Goal: Task Accomplishment & Management: Use online tool/utility

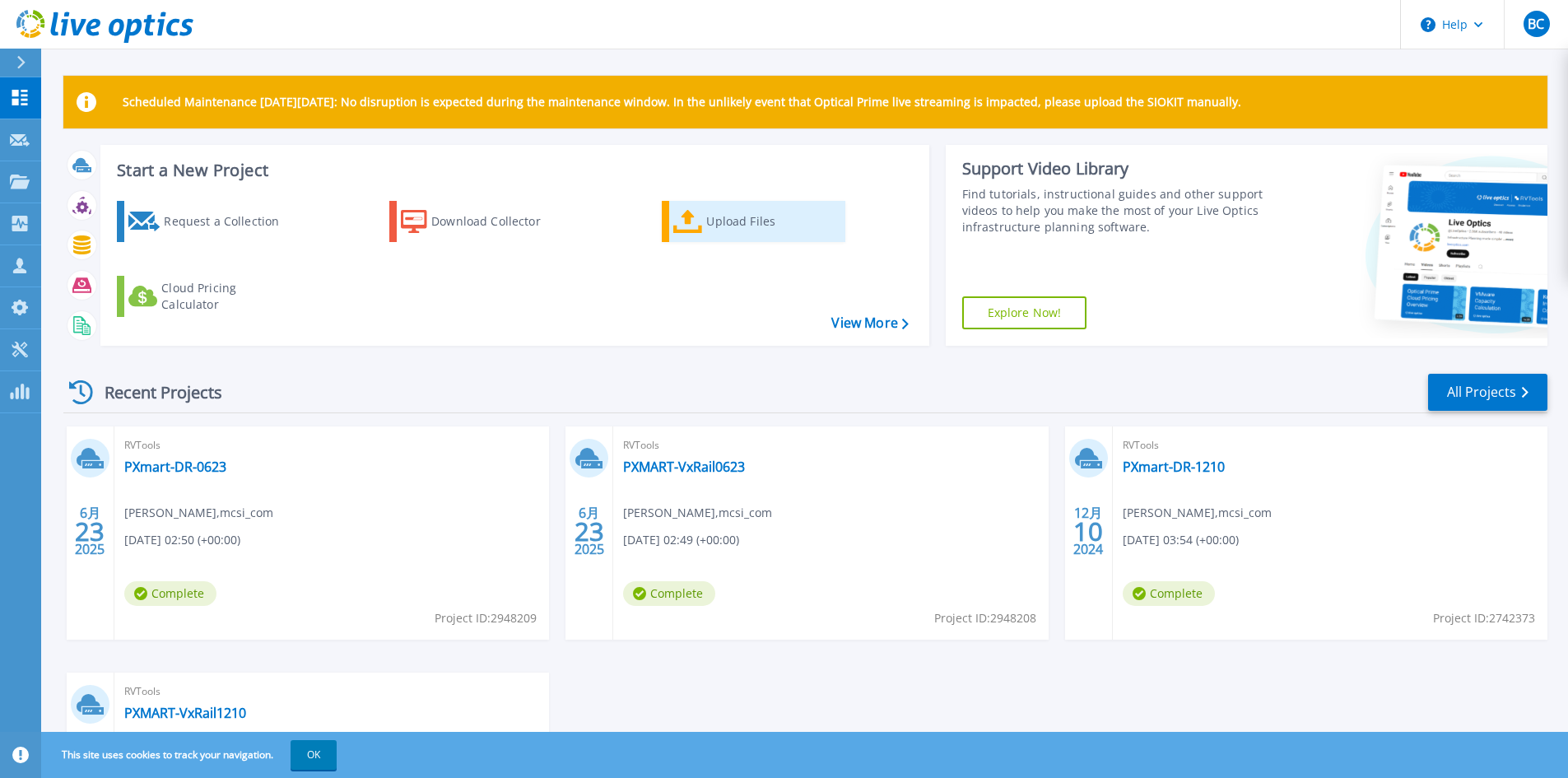
click at [719, 220] on div "Upload Files" at bounding box center [772, 221] width 132 height 33
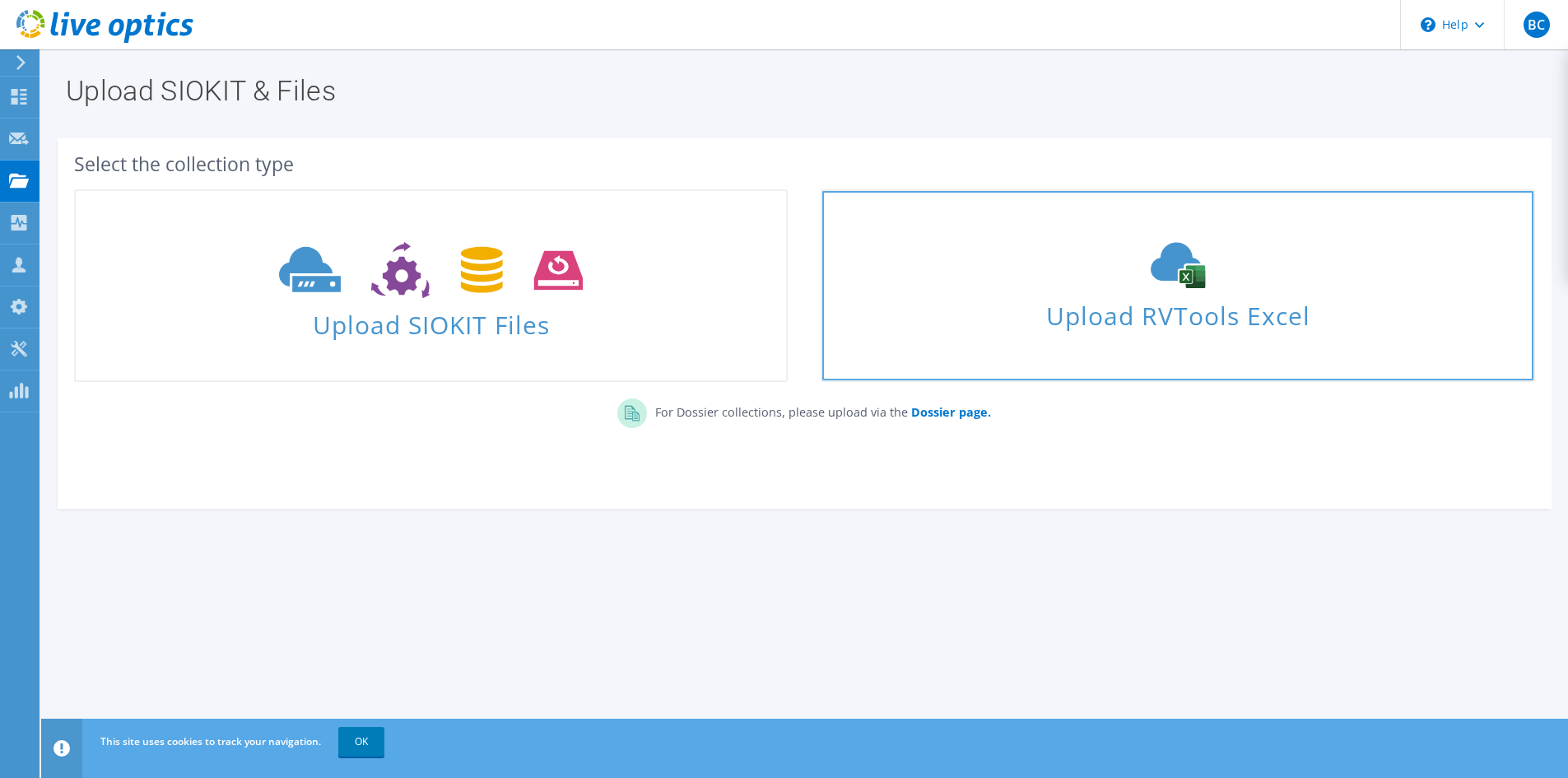
click at [1169, 309] on span "Upload RVTools Excel" at bounding box center [1177, 311] width 710 height 35
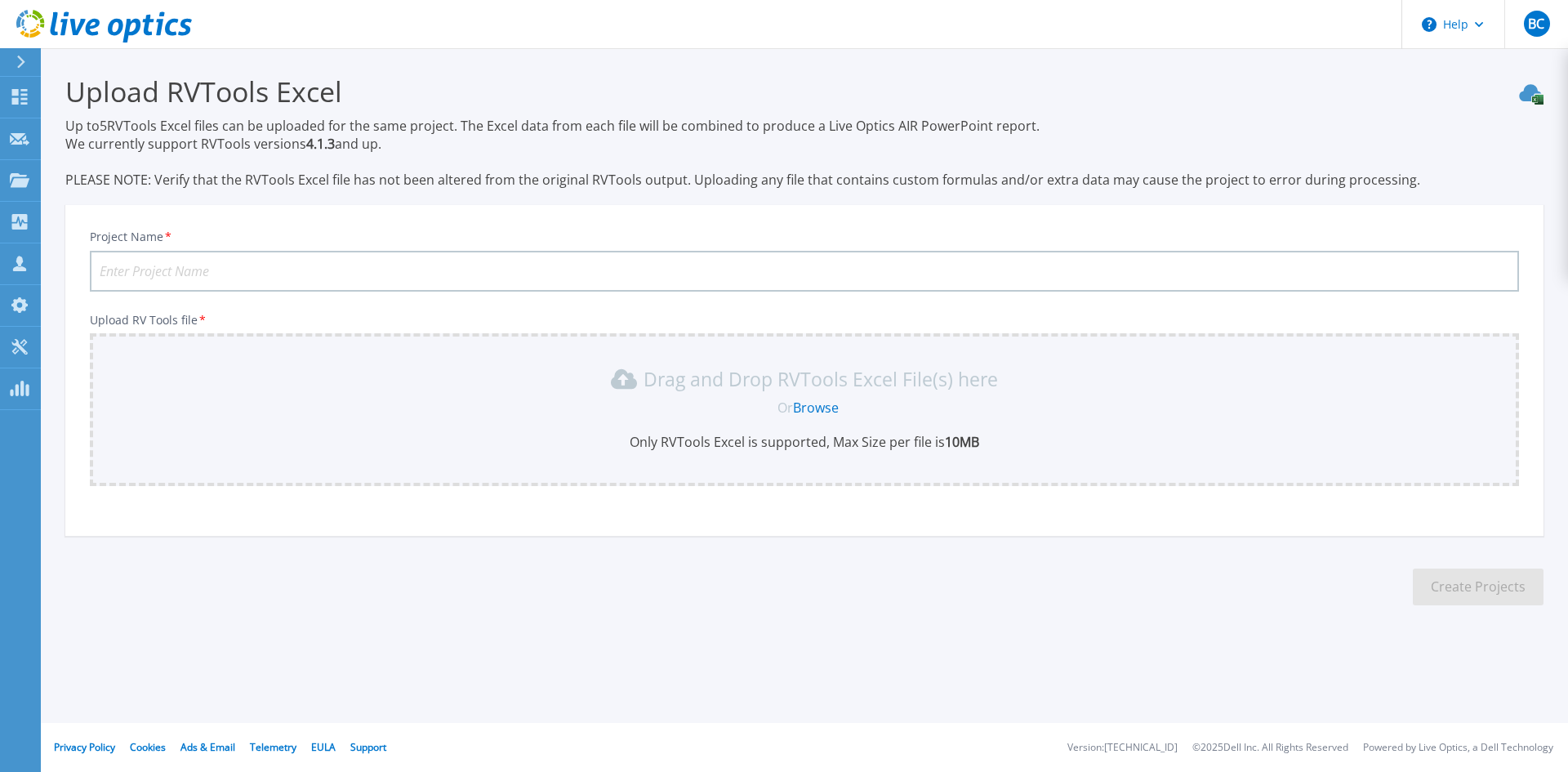
click at [27, 66] on div at bounding box center [28, 62] width 26 height 28
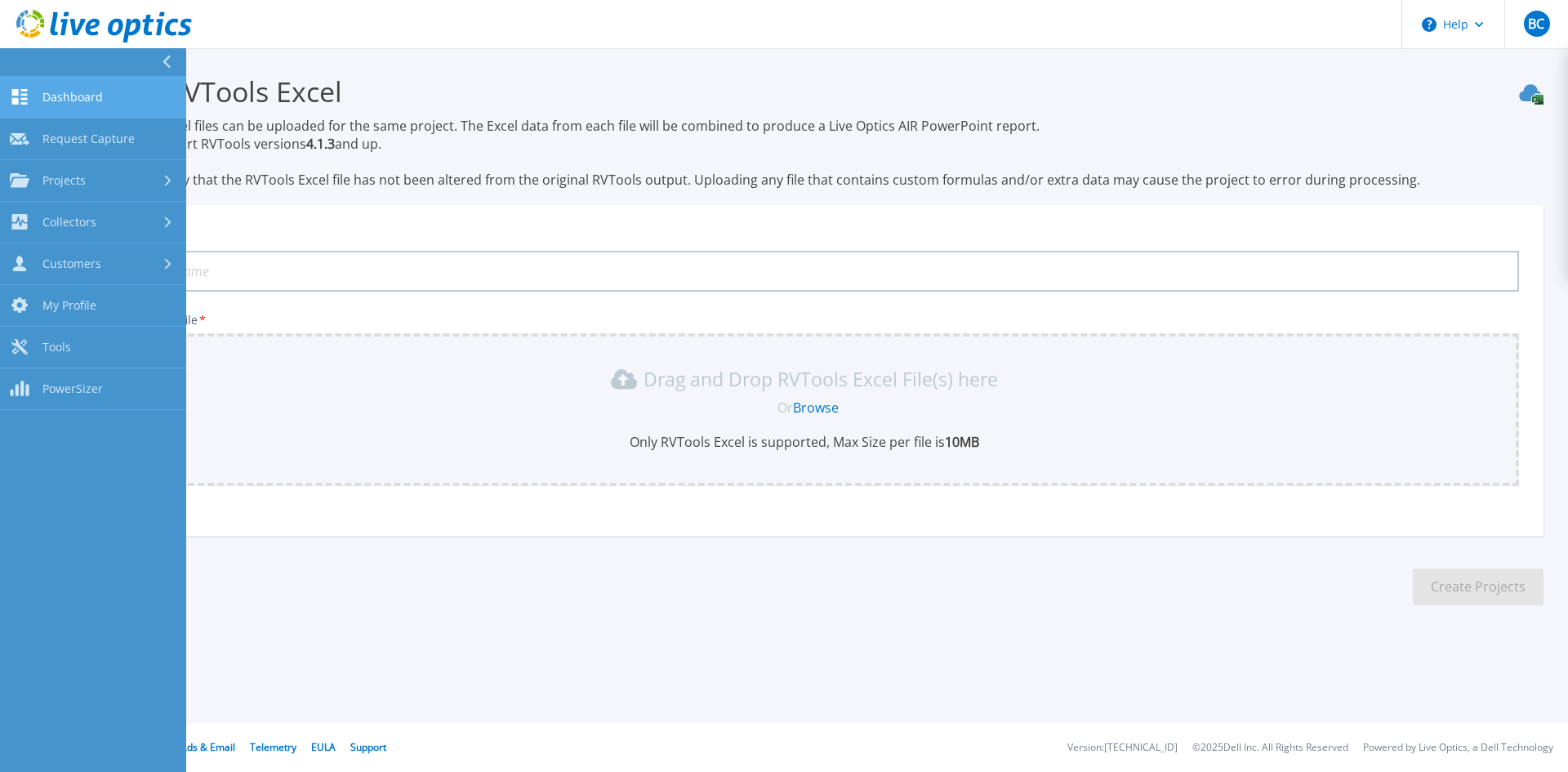
click at [66, 104] on link "Dashboard Dashboard" at bounding box center [93, 96] width 186 height 41
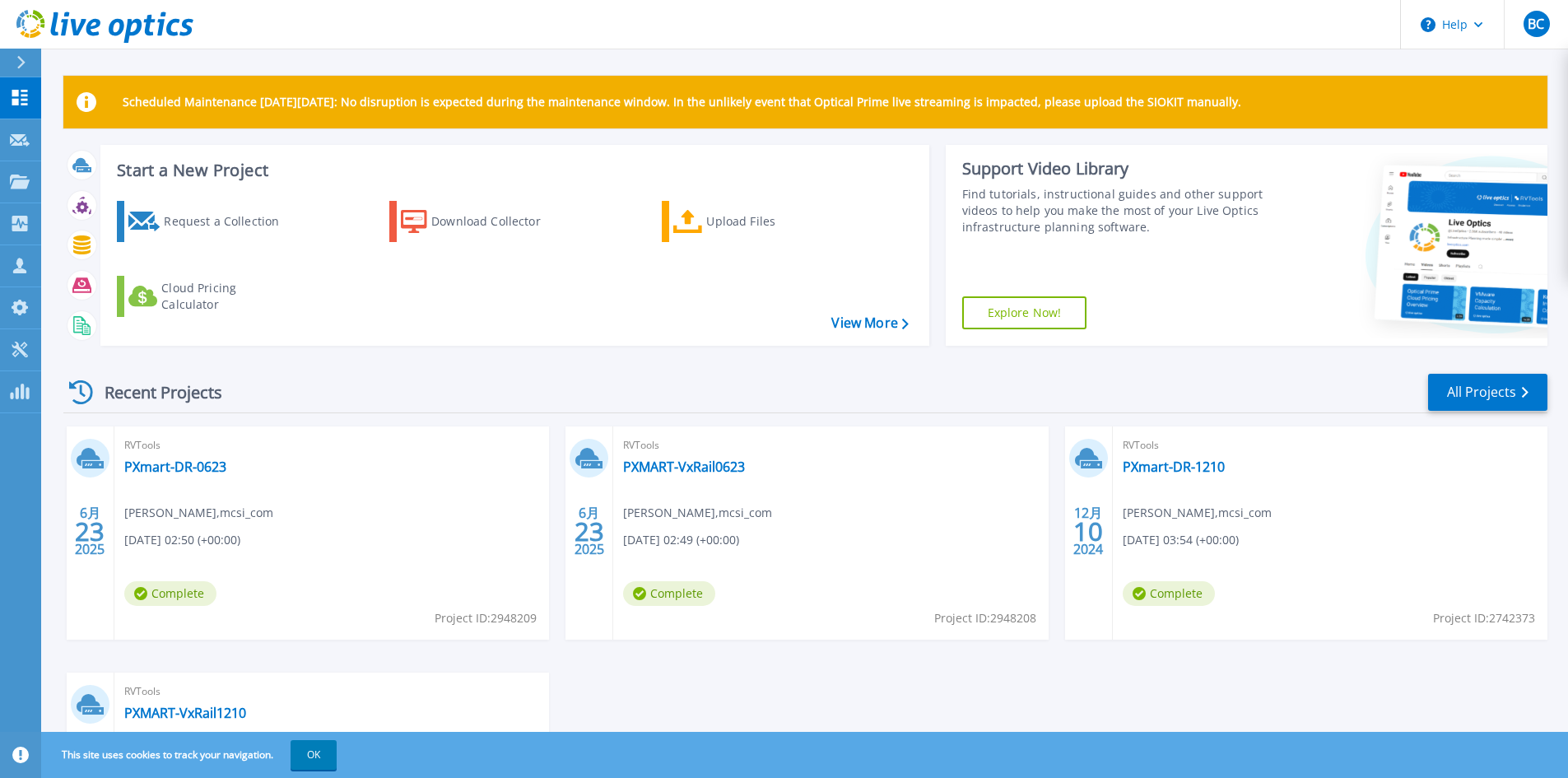
click at [771, 466] on div "RVTools PXMART-VxRail0623 BARRY CHEN , mcsi_com 06/23/2025, 02:49 (+00:00) Comp…" at bounding box center [830, 532] width 434 height 213
drag, startPoint x: 749, startPoint y: 462, endPoint x: 623, endPoint y: 466, distance: 126.1
click at [623, 466] on div "RVTools PXMART-VxRail0623 BARRY CHEN , mcsi_com 06/23/2025, 02:49 (+00:00) Comp…" at bounding box center [830, 532] width 434 height 213
copy link "PXMART-VxRail0623"
click at [735, 228] on div "Upload Files" at bounding box center [772, 221] width 132 height 33
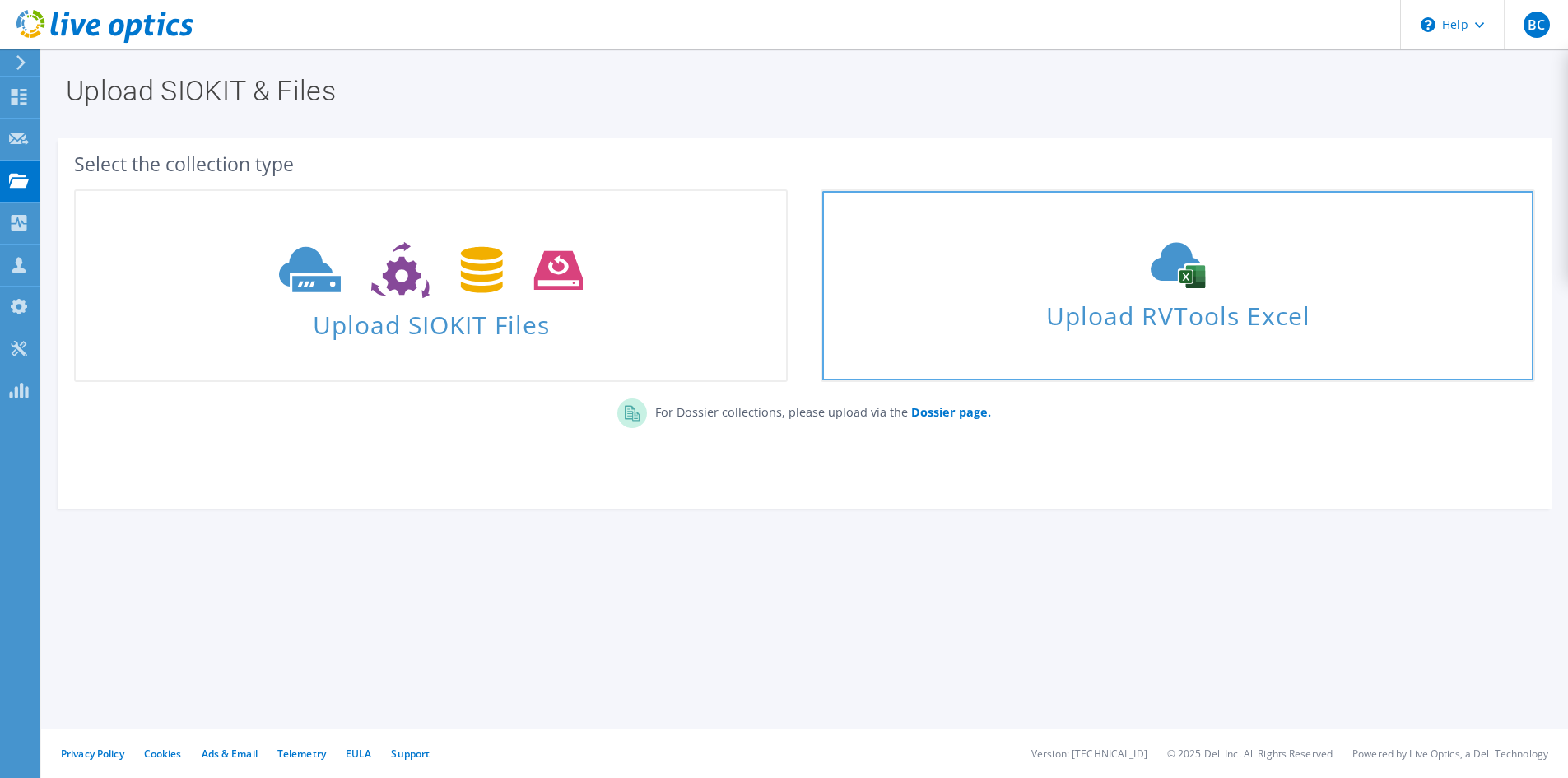
click at [1177, 286] on icon at bounding box center [1177, 265] width 247 height 46
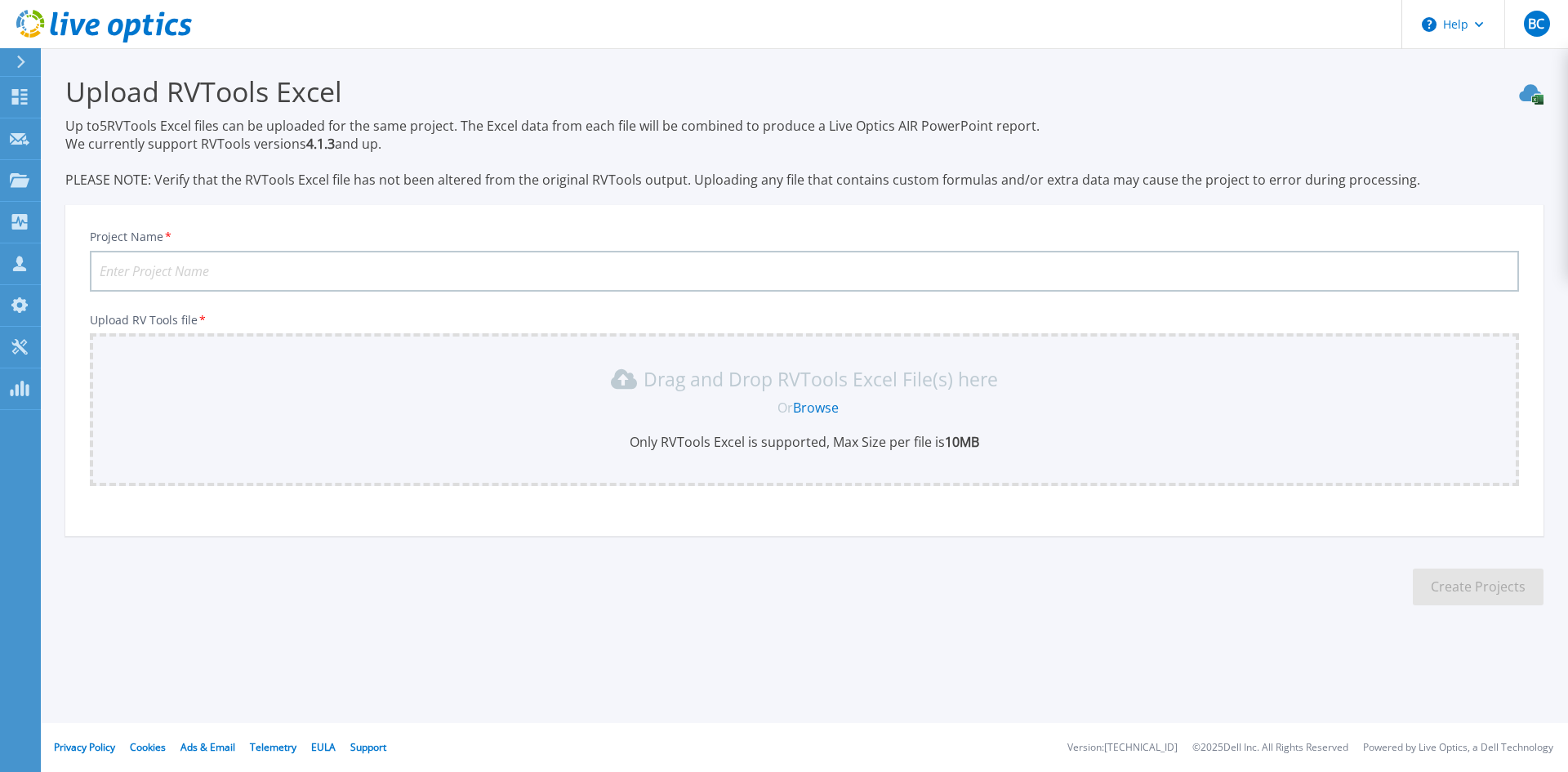
click at [631, 279] on input "Project Name *" at bounding box center [804, 271] width 1429 height 41
paste input "PXMART-VxRail0623"
type input "PXMART-VxRail0917"
click at [820, 405] on link "Browse" at bounding box center [816, 407] width 46 height 18
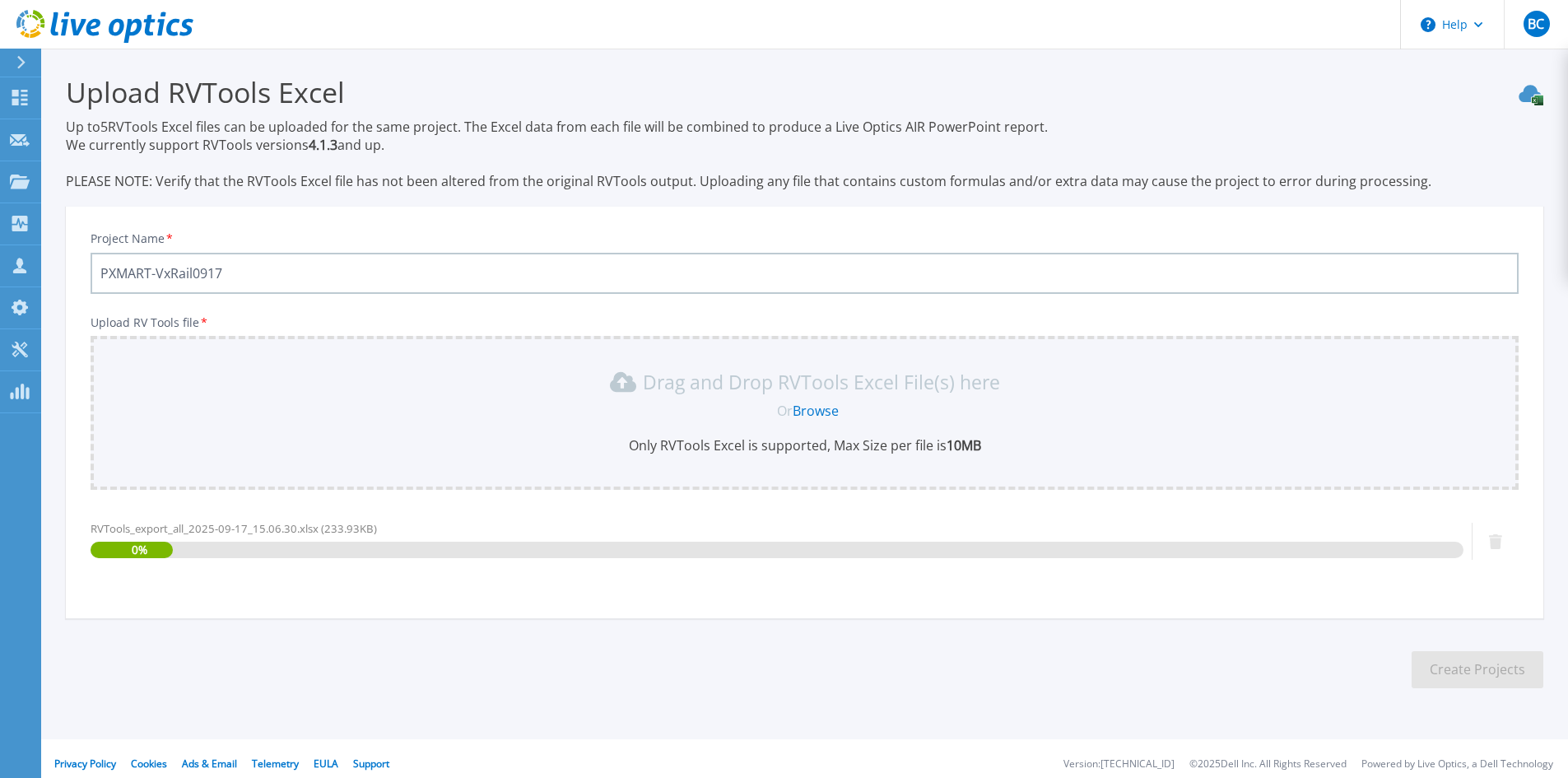
scroll to position [11, 0]
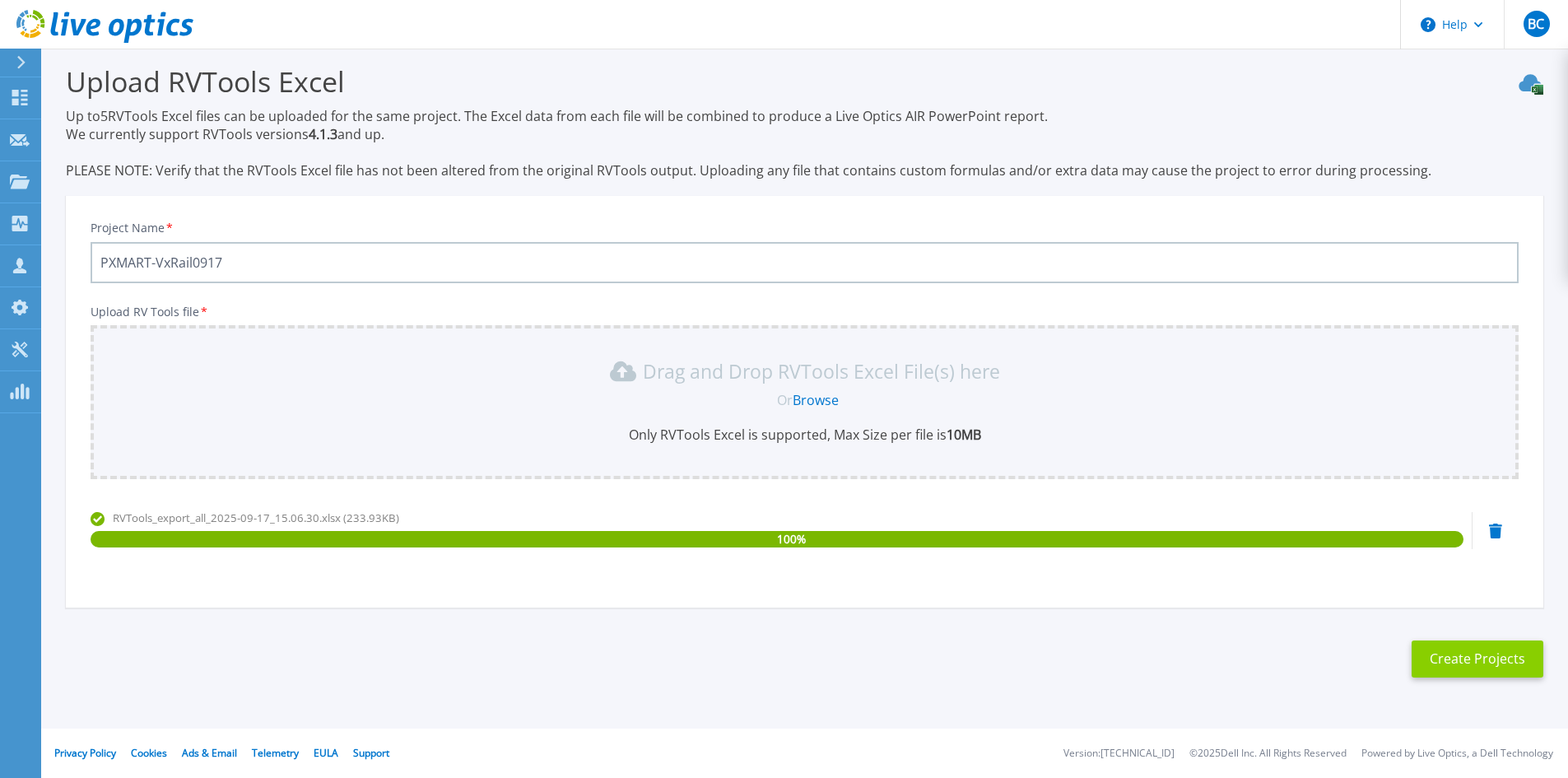
click at [1498, 660] on button "Create Projects" at bounding box center [1477, 659] width 132 height 37
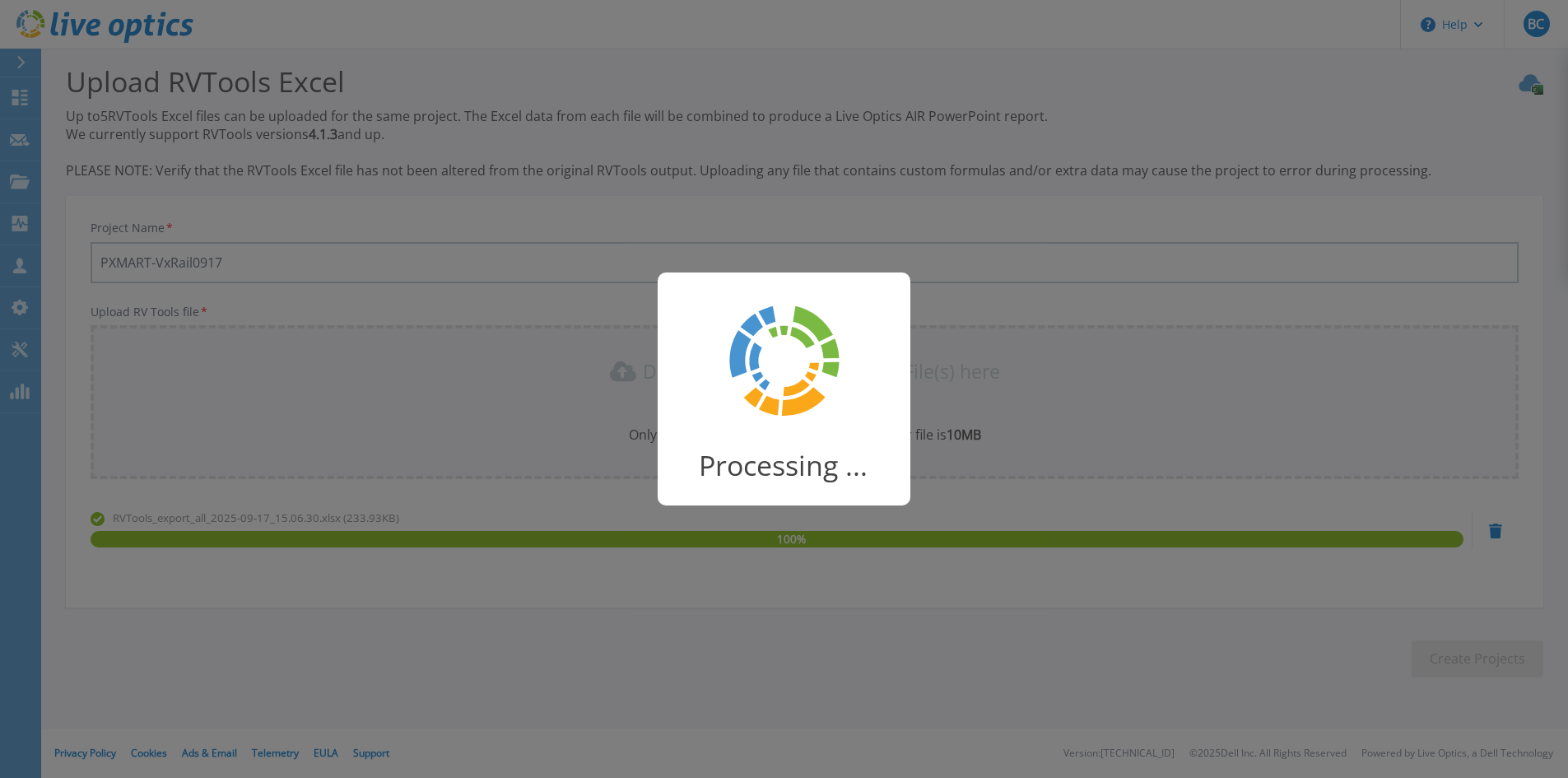
scroll to position [4, 0]
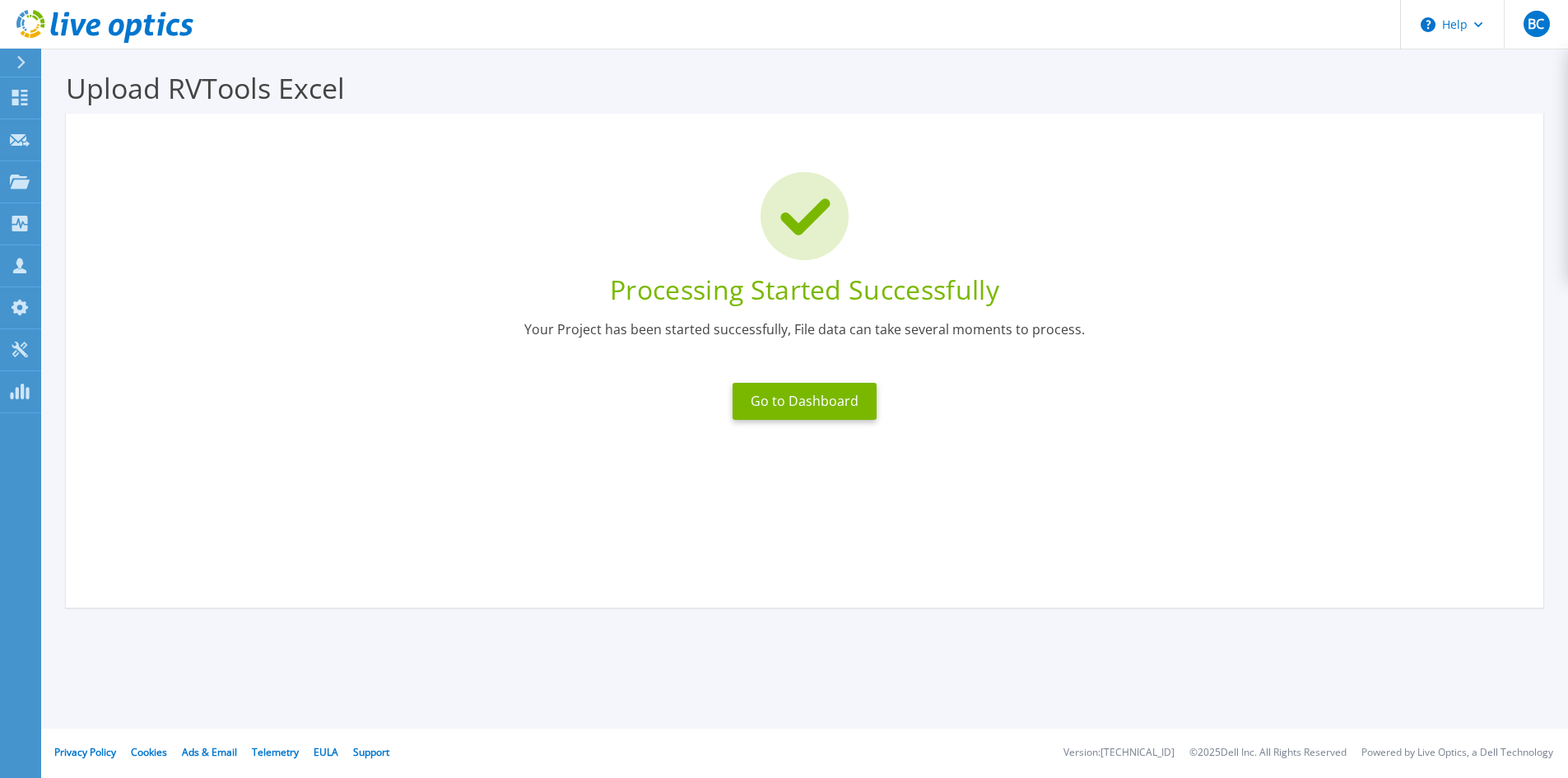
click at [1498, 660] on section "Upload RVTools Excel Up to 5 RVTools Excel files can be uploaded for the same p…" at bounding box center [805, 379] width 1527 height 670
